Goal: Task Accomplishment & Management: Manage account settings

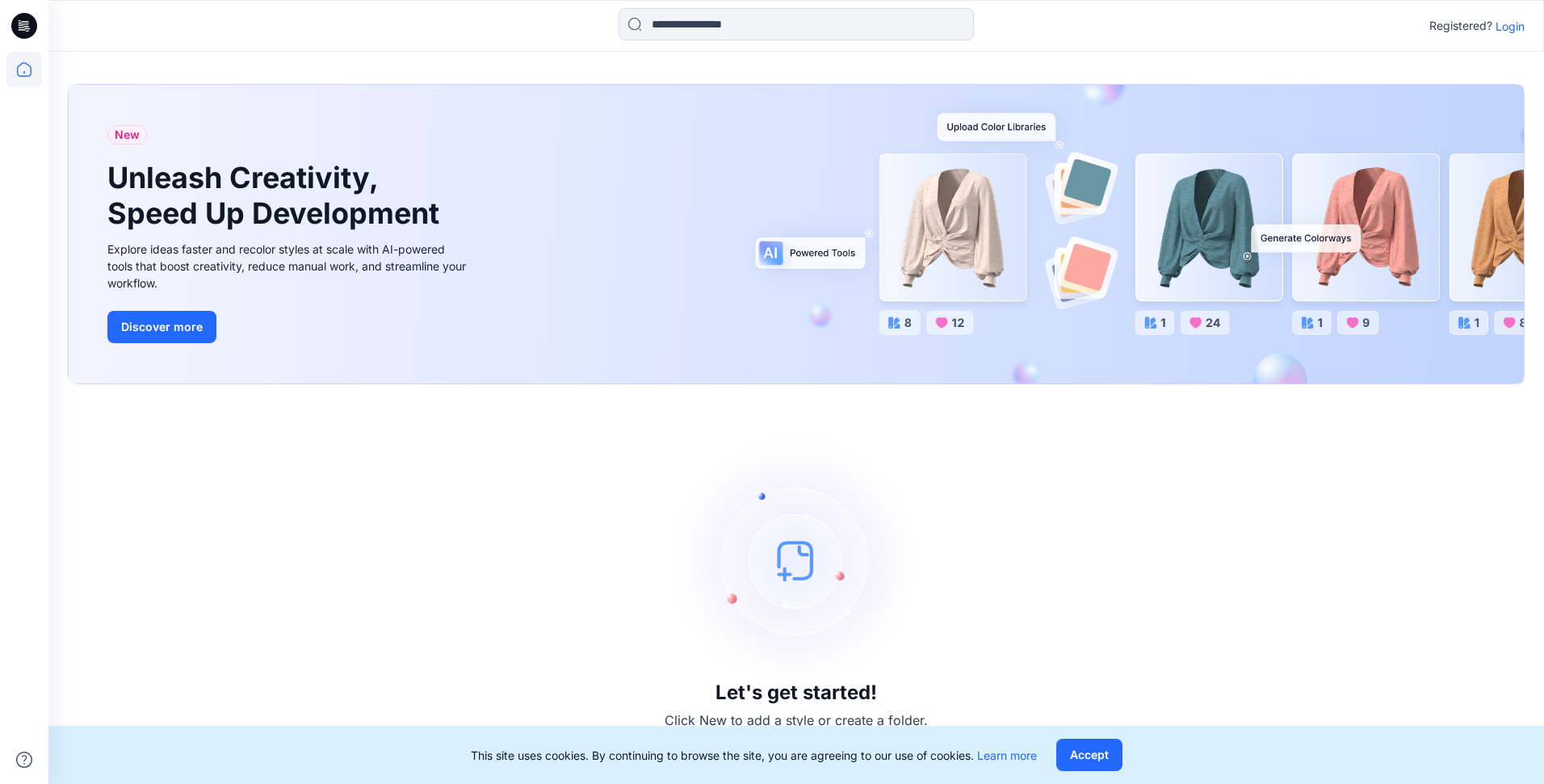
click at [1514, 31] on p "Login" at bounding box center [1510, 26] width 29 height 17
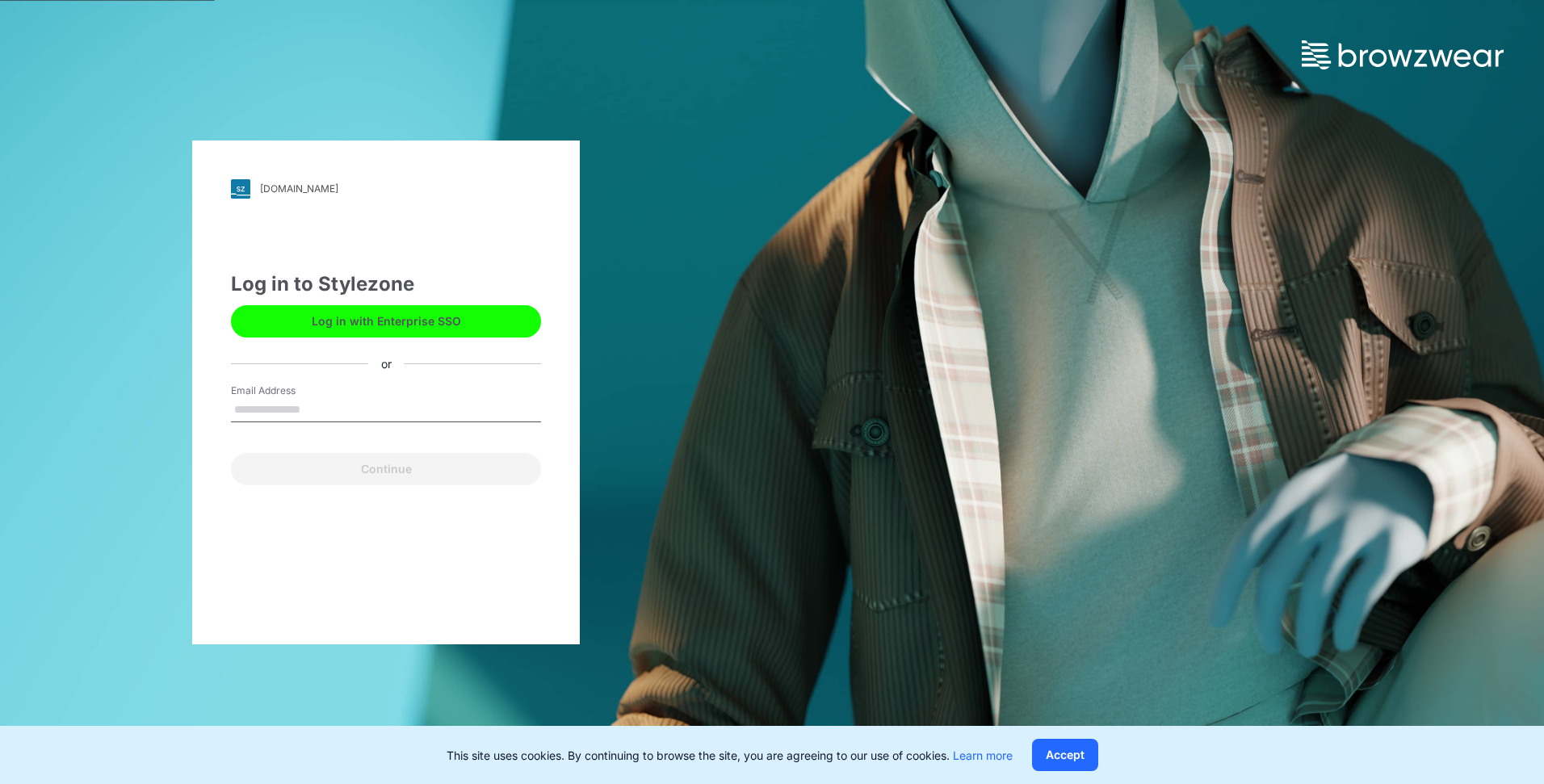
click at [302, 411] on input "Email Address" at bounding box center [386, 410] width 310 height 24
type input "**********"
click at [291, 465] on button "Continue" at bounding box center [386, 469] width 310 height 32
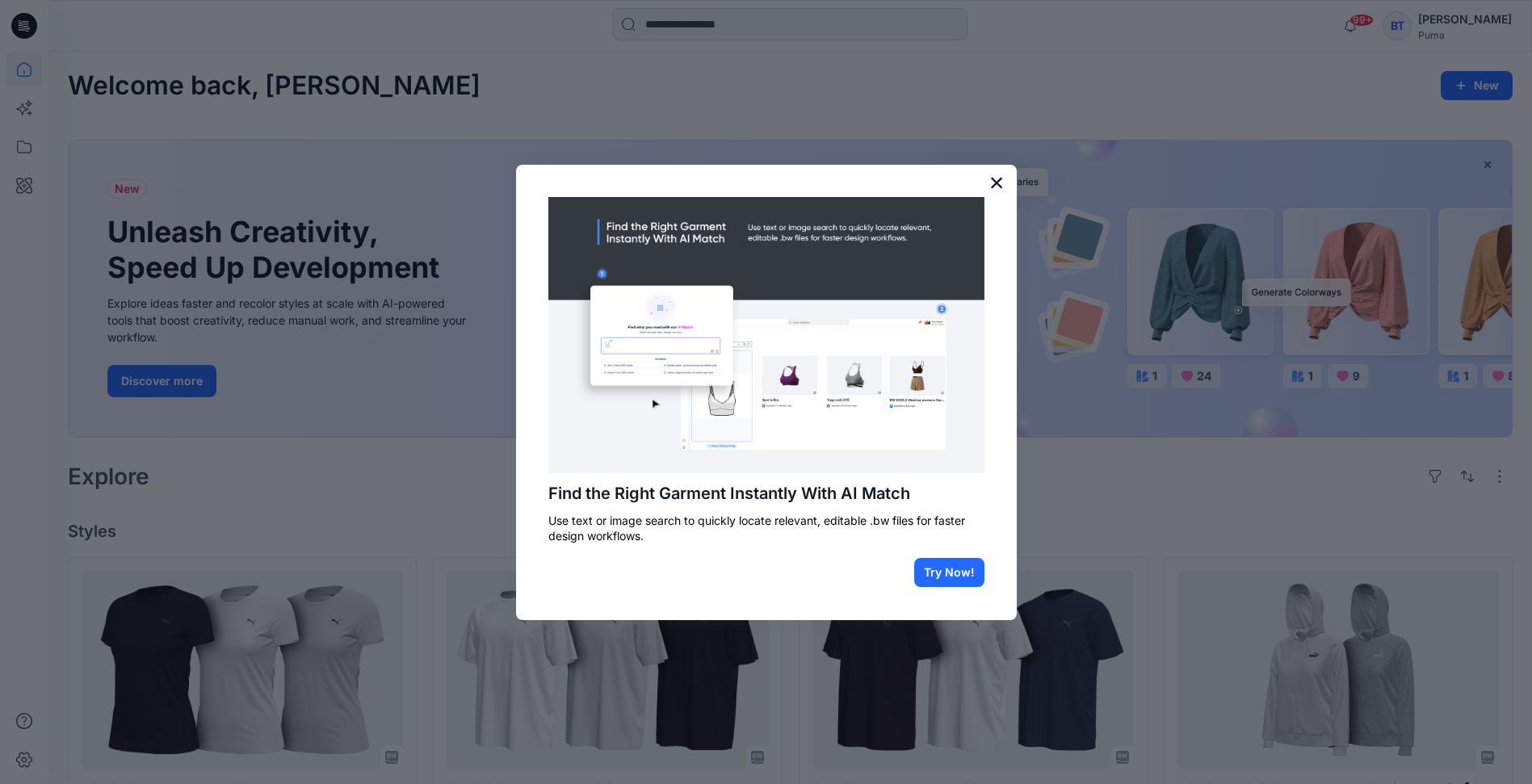
click at [992, 184] on button "×" at bounding box center [997, 182] width 15 height 26
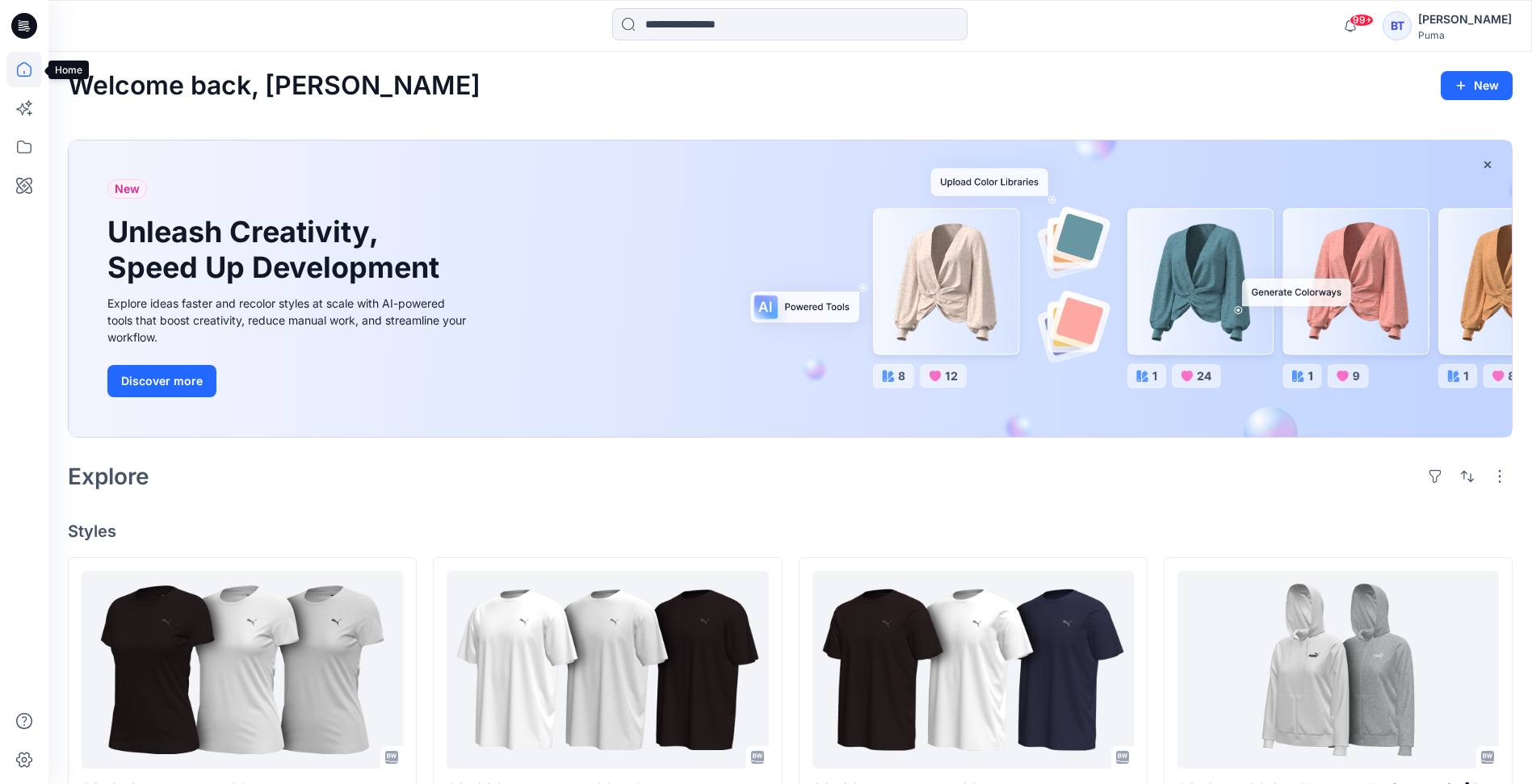
click at [14, 70] on icon at bounding box center [24, 69] width 35 height 35
click at [24, 139] on icon at bounding box center [24, 147] width 35 height 35
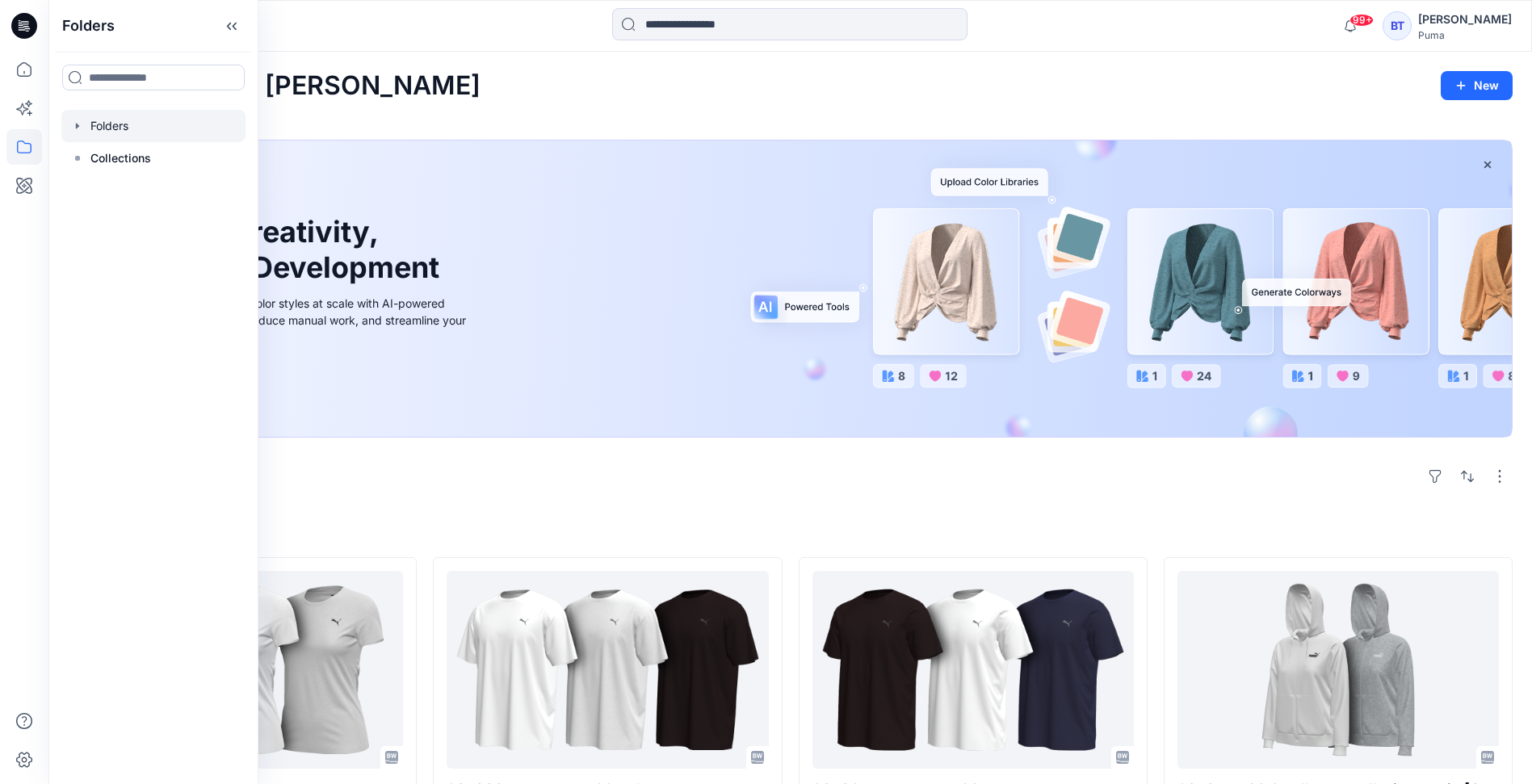
click at [124, 131] on div at bounding box center [153, 125] width 184 height 32
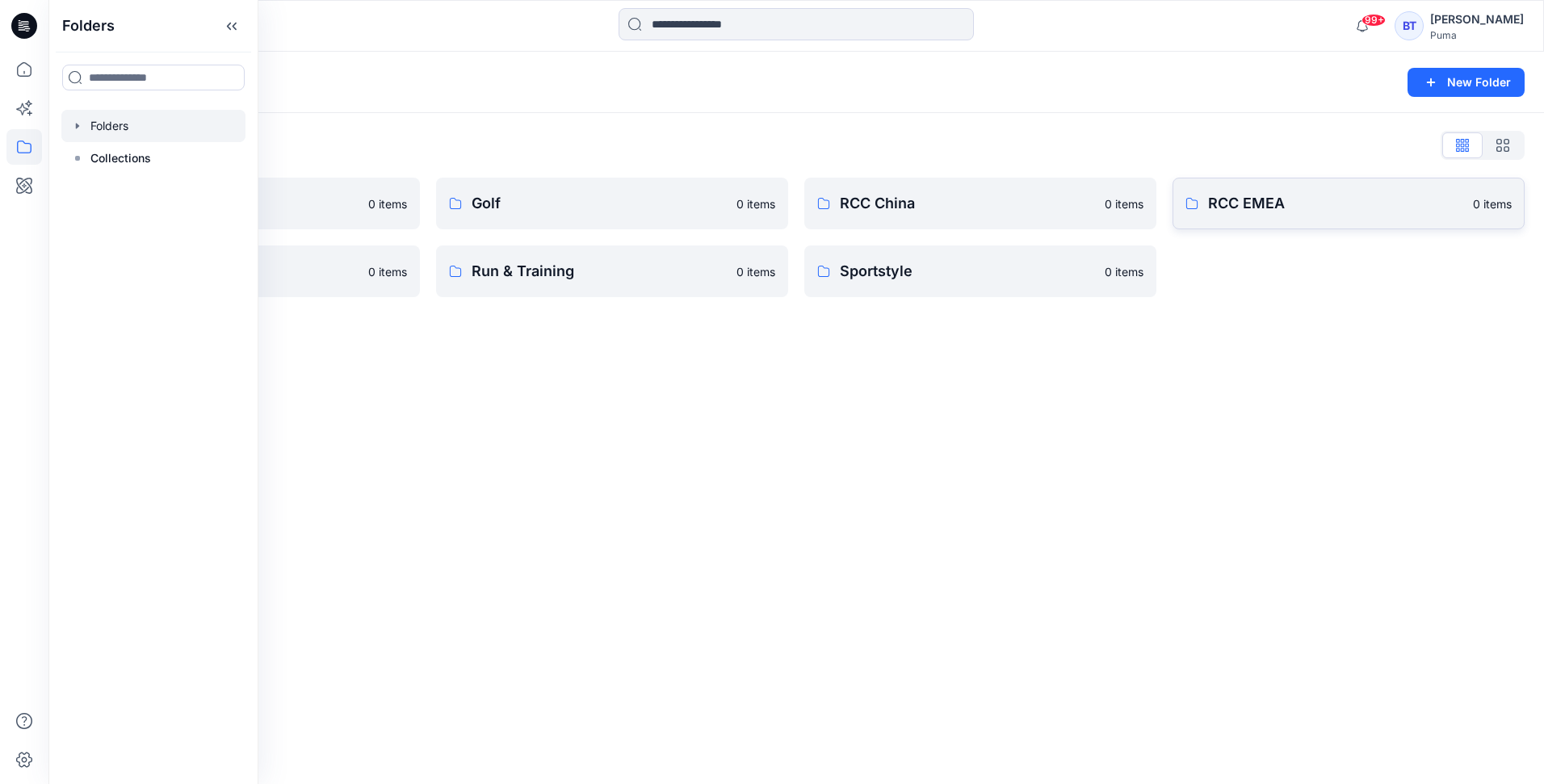
click at [1289, 184] on link "RCC EMEA 0 items" at bounding box center [1349, 203] width 352 height 51
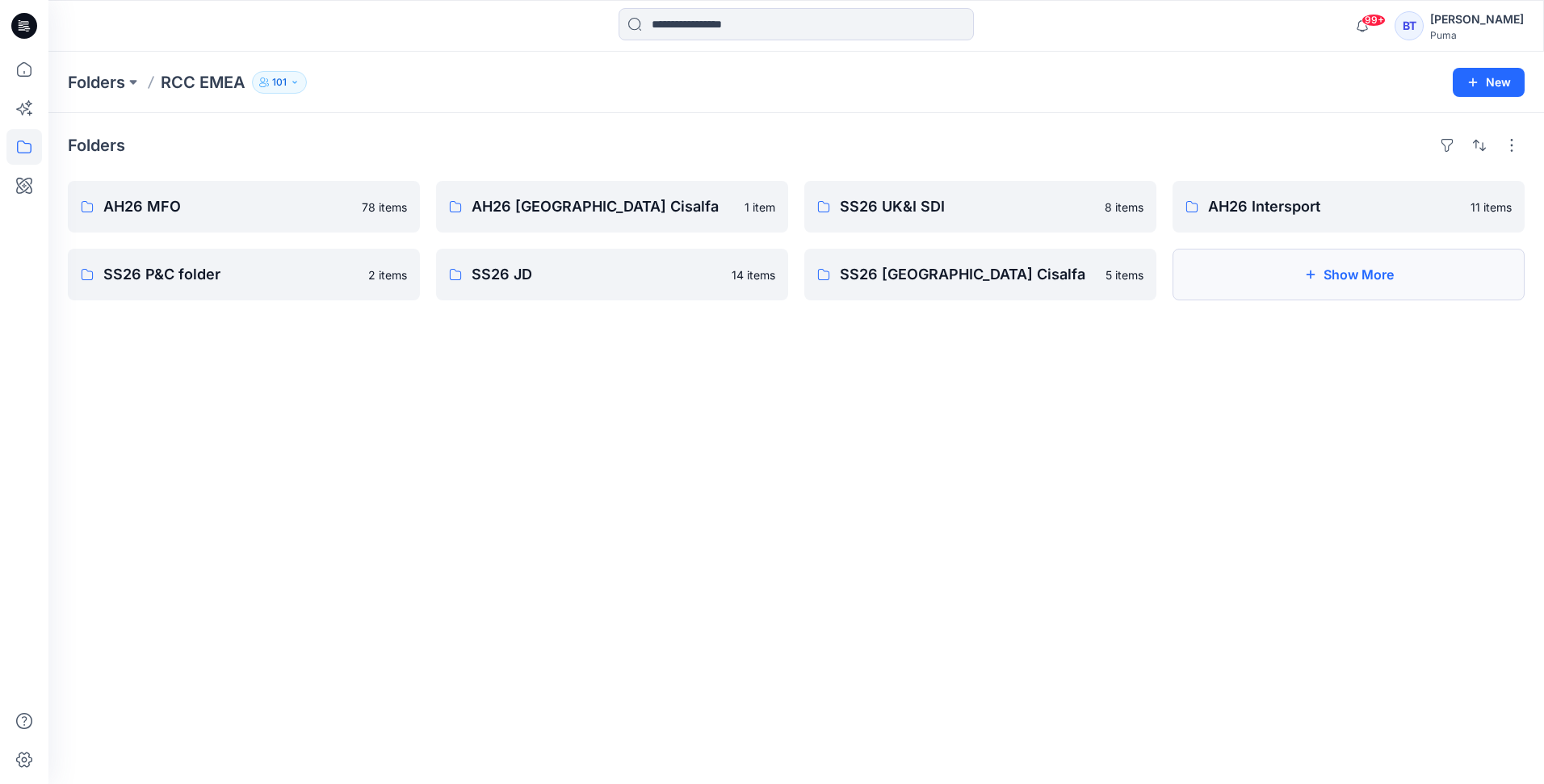
click at [1226, 263] on button "Show More" at bounding box center [1349, 274] width 352 height 51
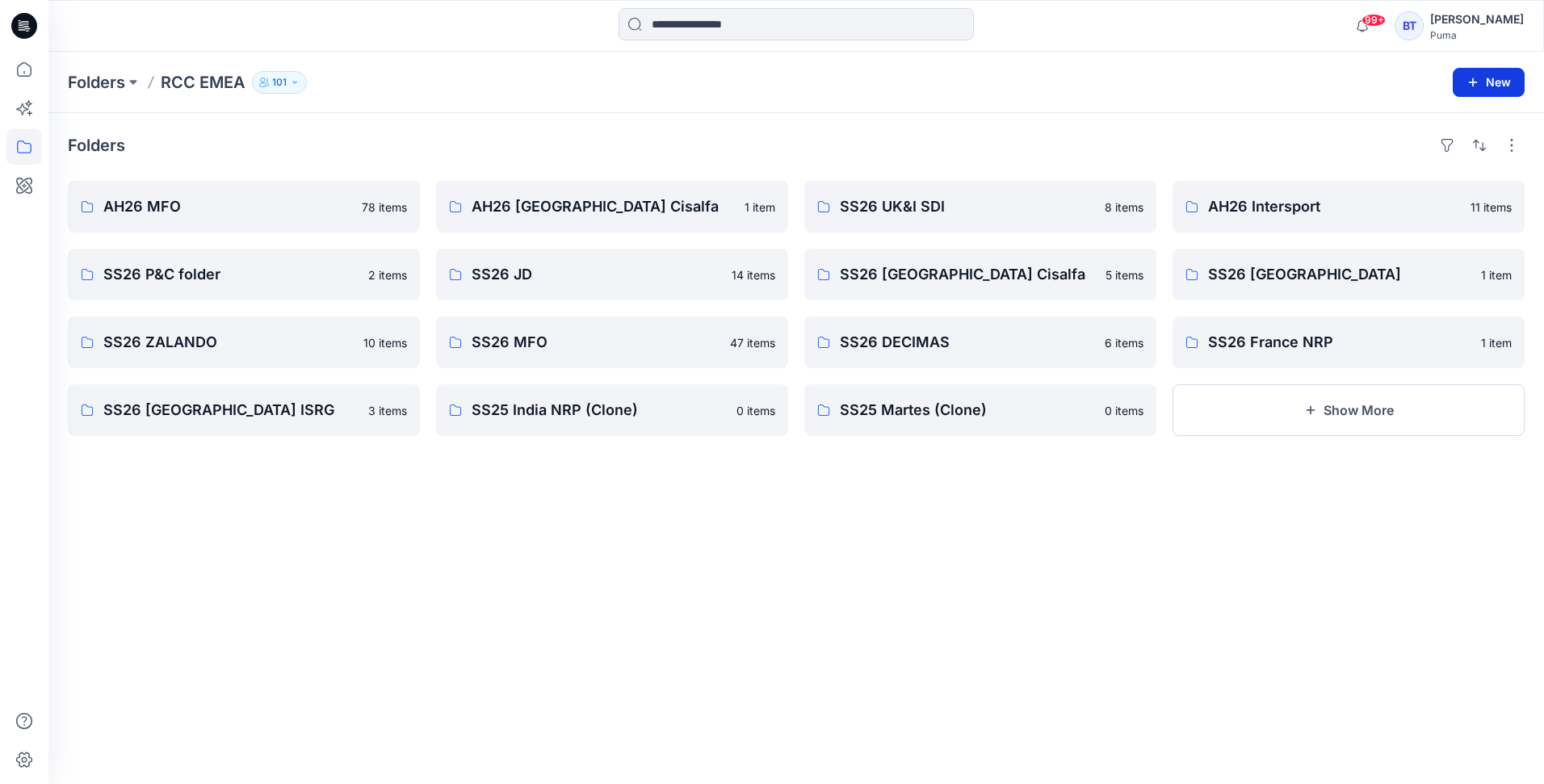
click at [1476, 69] on button "New" at bounding box center [1488, 83] width 72 height 29
click at [1439, 120] on p "New Style" at bounding box center [1439, 122] width 54 height 19
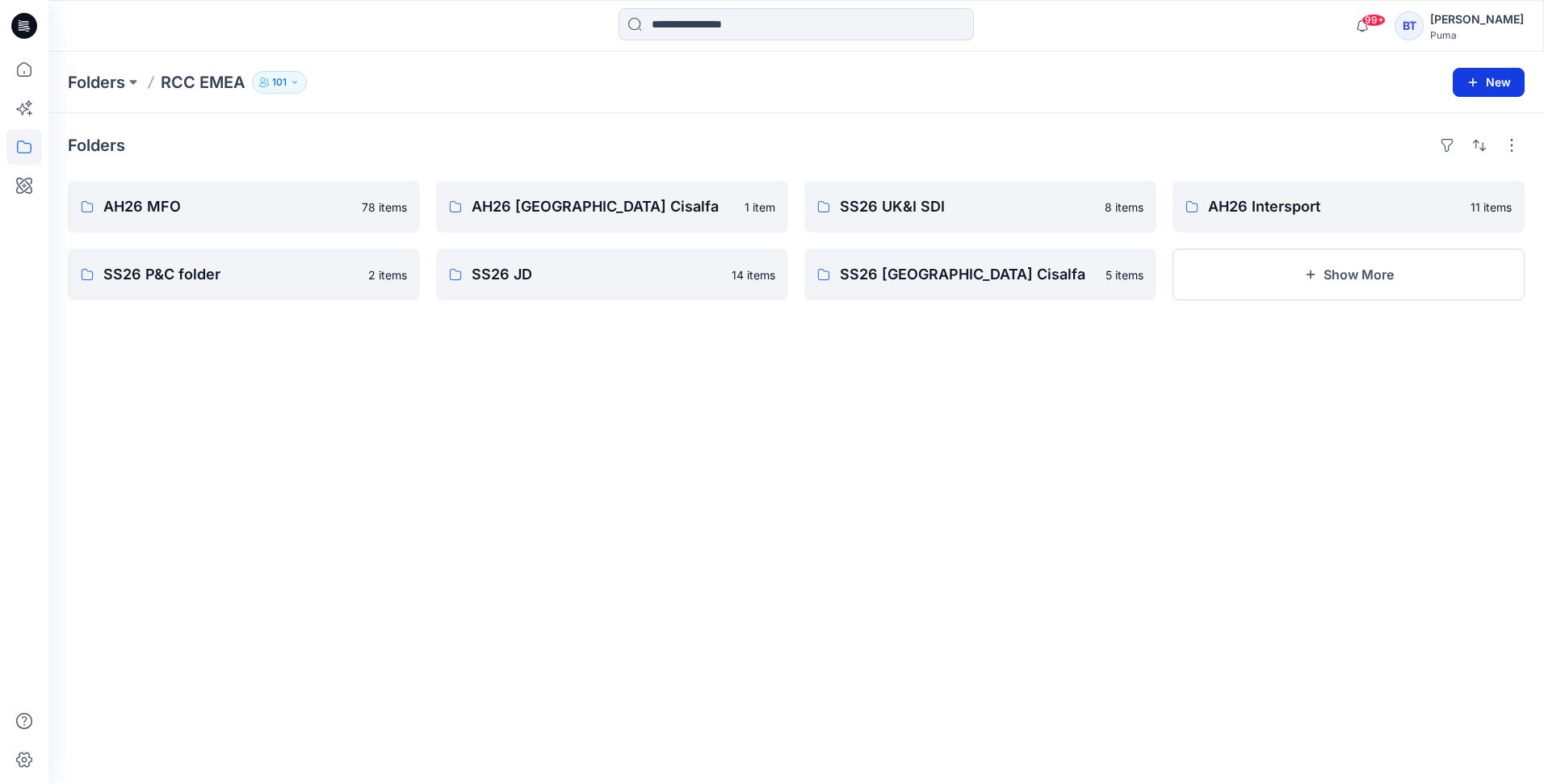
click at [1502, 83] on button "New" at bounding box center [1488, 83] width 72 height 29
click at [1460, 147] on p "New Folder" at bounding box center [1441, 154] width 60 height 17
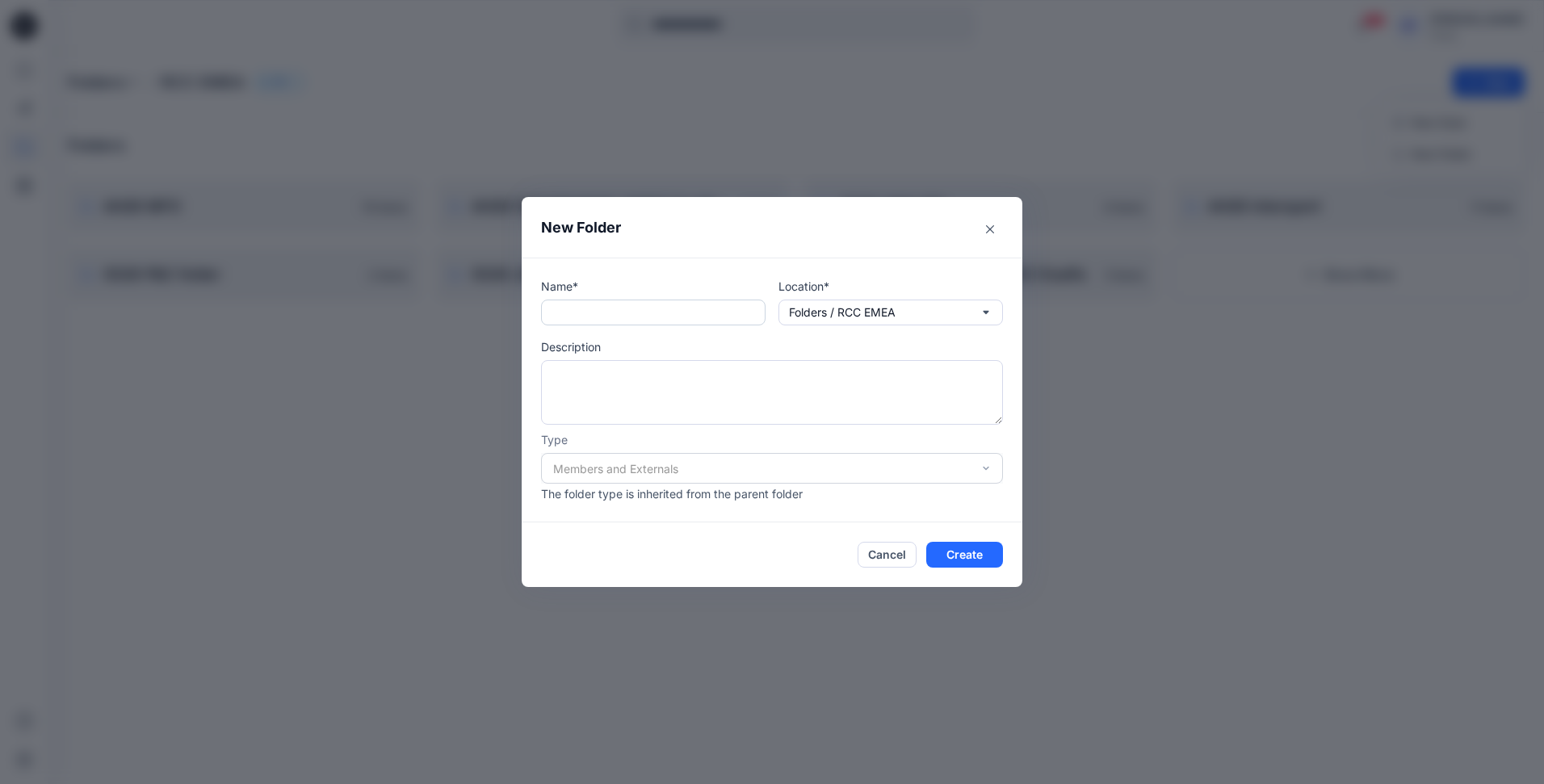
click at [657, 312] on input "text" at bounding box center [653, 312] width 225 height 26
type input "**********"
click at [980, 556] on button "Create" at bounding box center [964, 554] width 77 height 26
